Goal: Use online tool/utility: Use online tool/utility

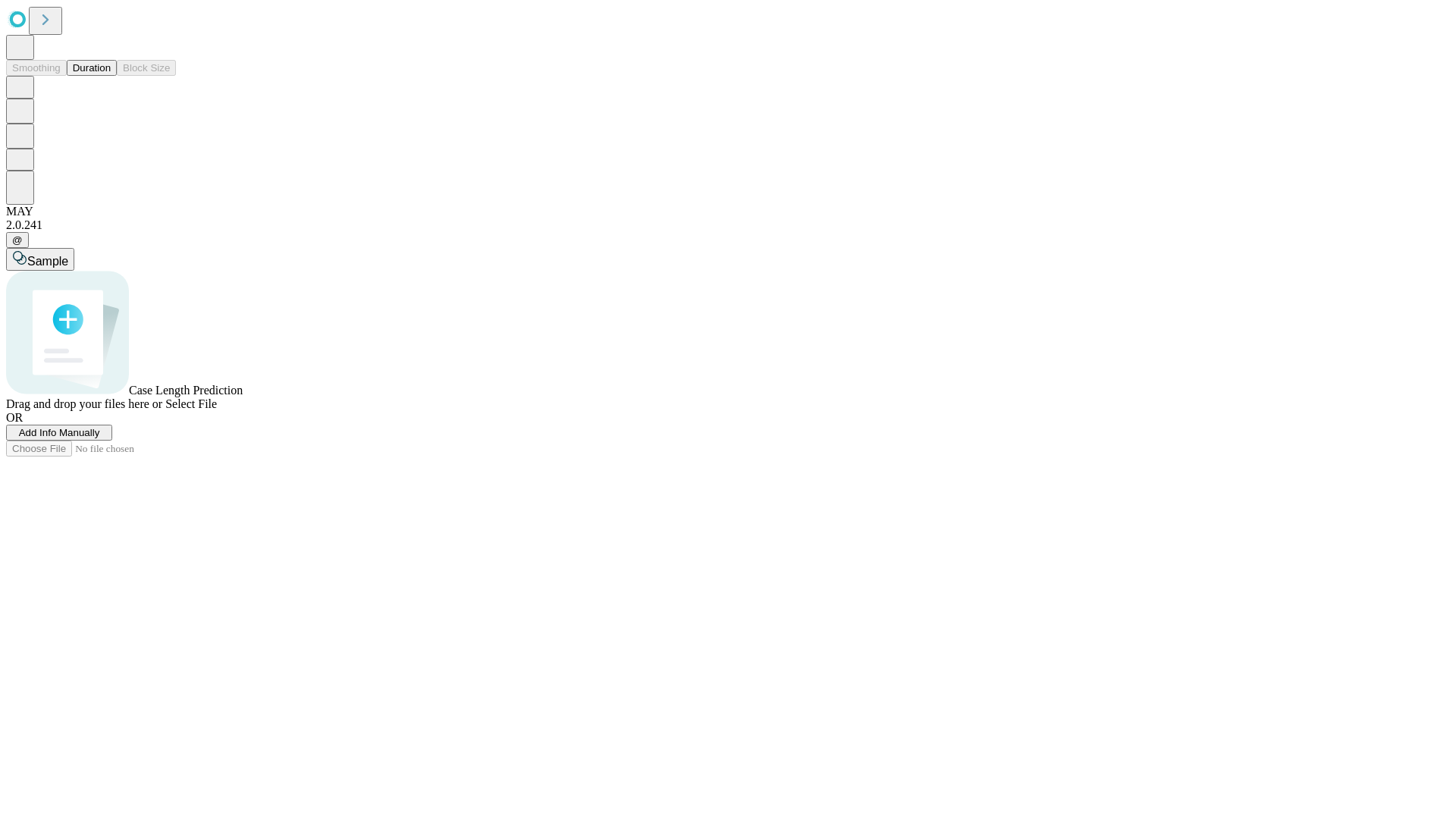
click at [111, 76] on button "Duration" at bounding box center [92, 68] width 50 height 16
click at [69, 255] on span "Sample" at bounding box center [47, 261] width 41 height 13
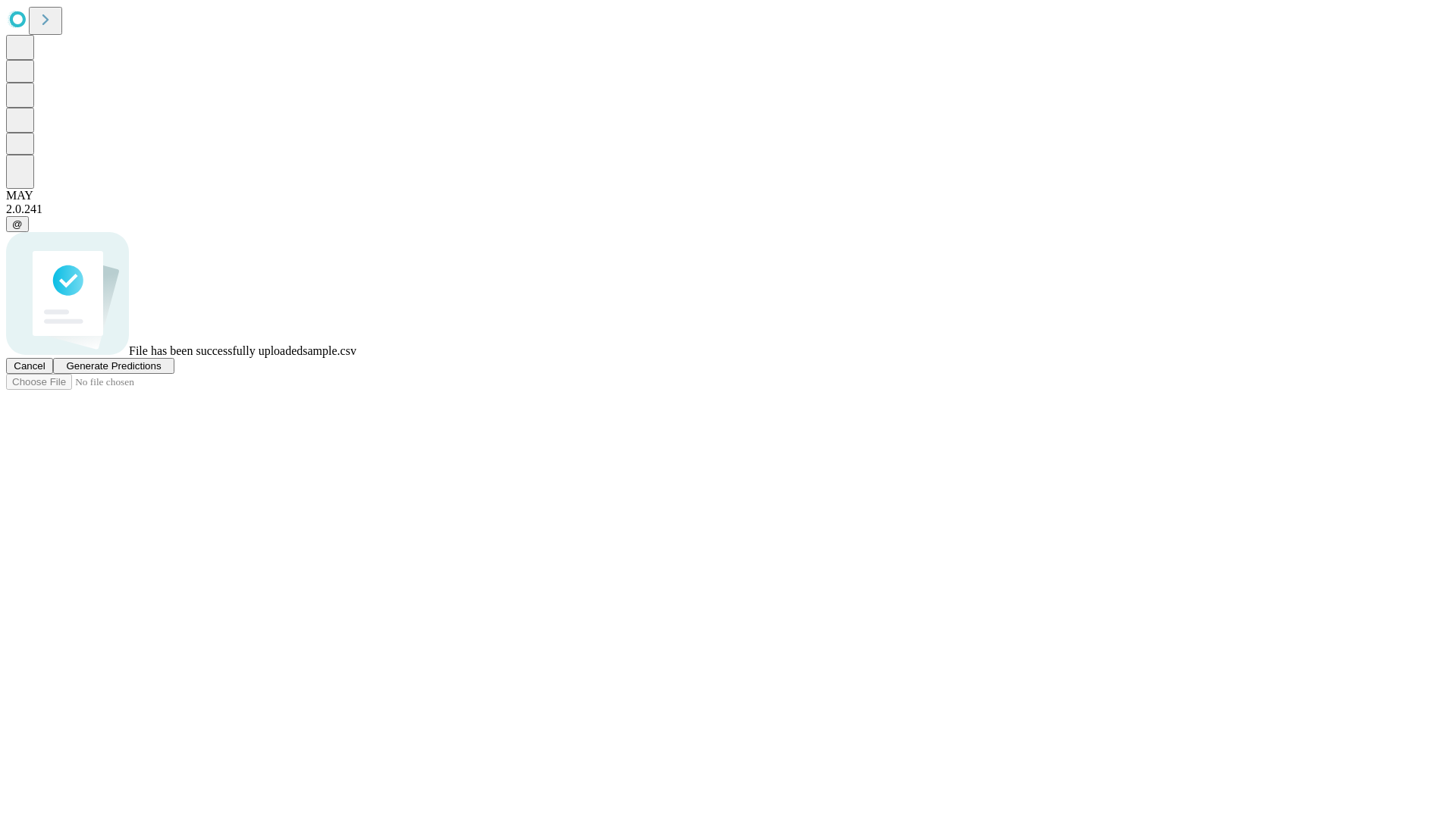
click at [161, 371] on span "Generate Predictions" at bounding box center [113, 366] width 95 height 11
